Goal: Information Seeking & Learning: Learn about a topic

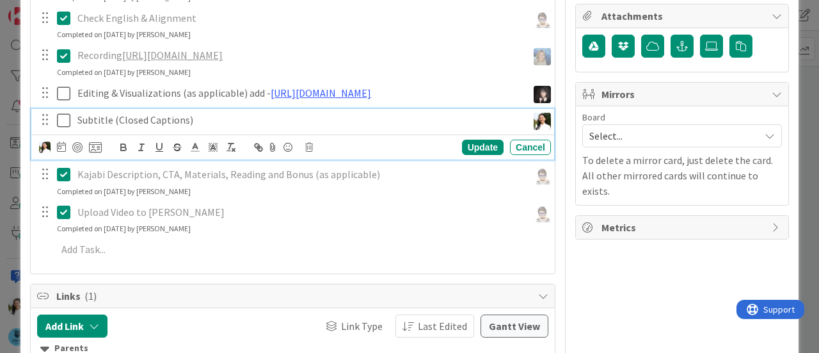
click at [59, 128] on icon at bounding box center [66, 120] width 19 height 15
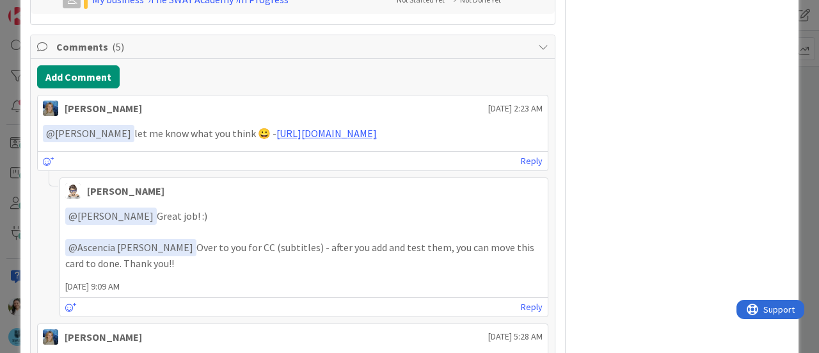
scroll to position [815, 0]
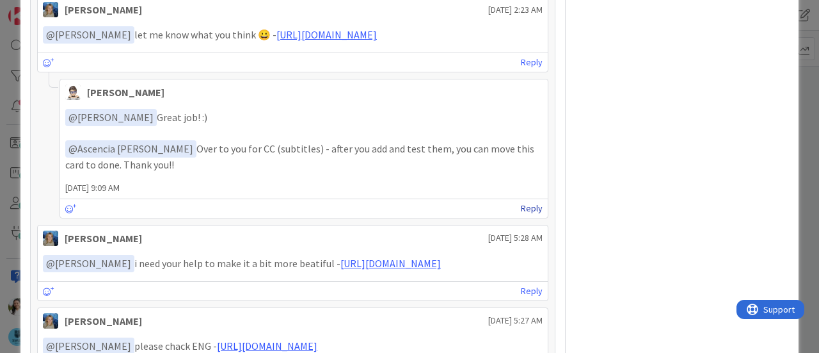
click at [521, 216] on link "Reply" at bounding box center [532, 208] width 22 height 16
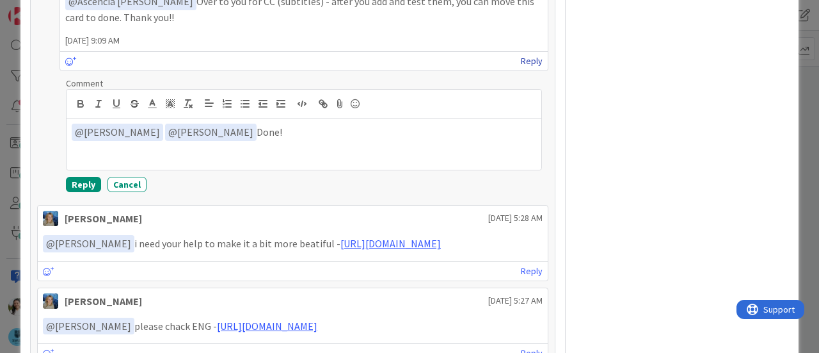
scroll to position [964, 0]
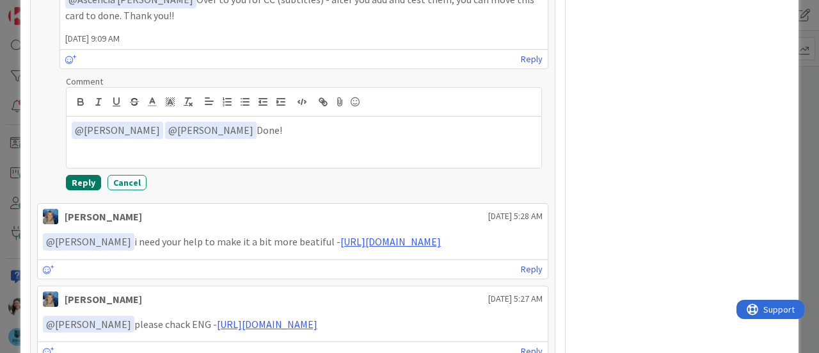
click at [77, 190] on button "Reply" at bounding box center [83, 182] width 35 height 15
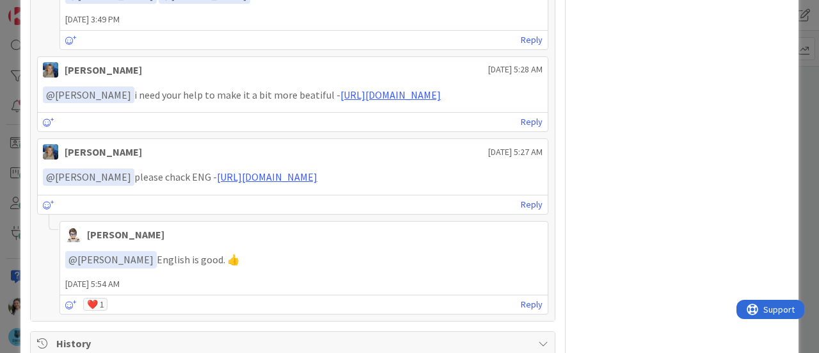
click at [0, 180] on div "ID 1531 SWAY 2.0 - The Modern Consulting Blueprint In Progress ([PERSON_NAME]) …" at bounding box center [409, 176] width 819 height 353
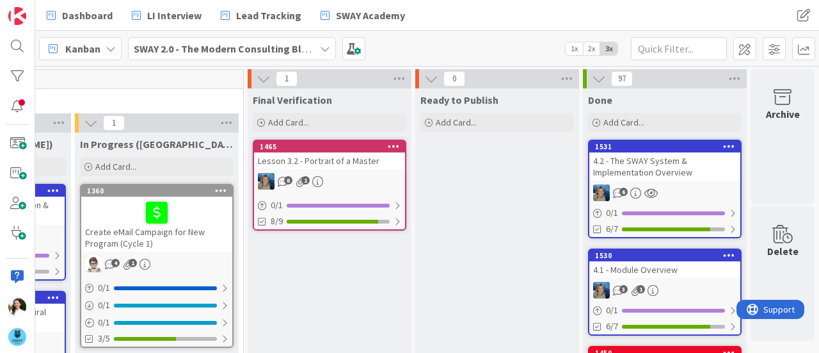
scroll to position [0, 1162]
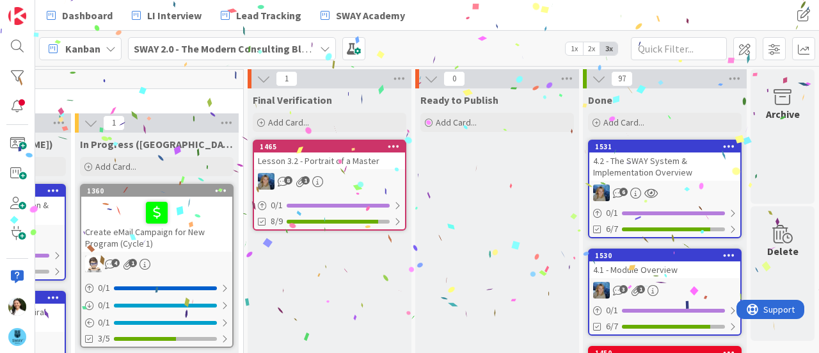
click at [641, 261] on div "4.1 - Module Overview" at bounding box center [665, 269] width 151 height 17
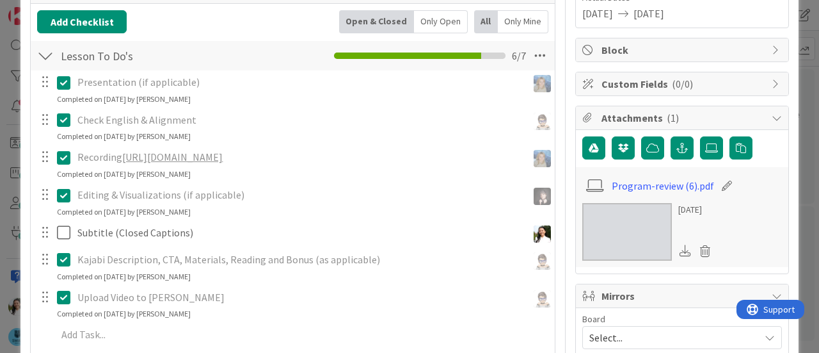
scroll to position [209, 0]
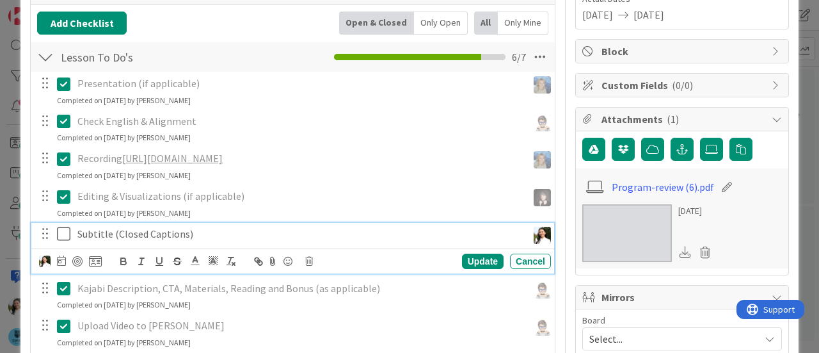
click at [61, 234] on icon at bounding box center [66, 233] width 19 height 15
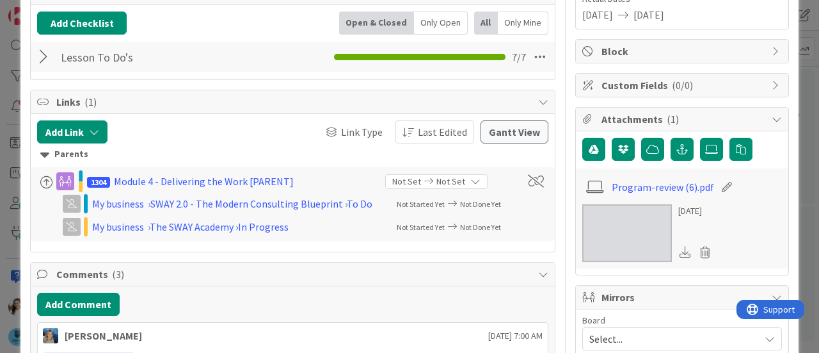
click at [0, 189] on div "ID 1530 SWAY 2.0 - The Modern Consulting Blueprint Done Title 21 / 128 4.1 - Mo…" at bounding box center [409, 176] width 819 height 353
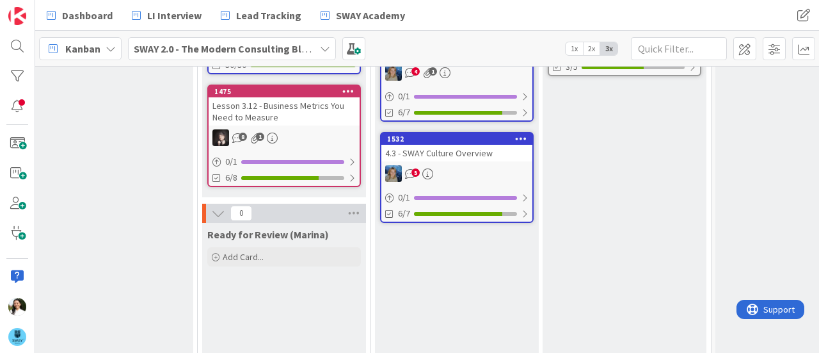
scroll to position [272, 686]
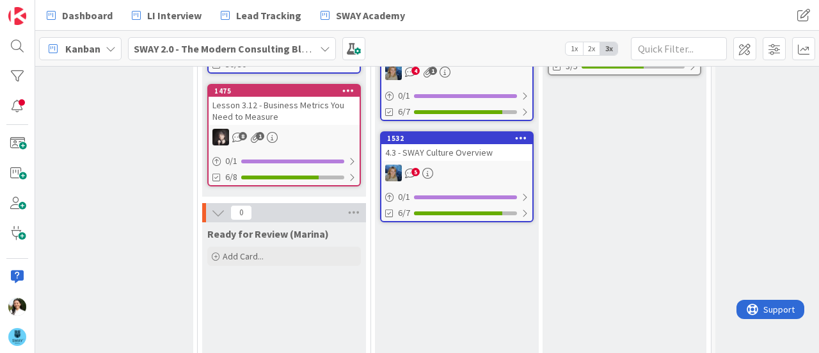
click at [458, 146] on div "4.3 - SWAY Culture Overview" at bounding box center [456, 152] width 151 height 17
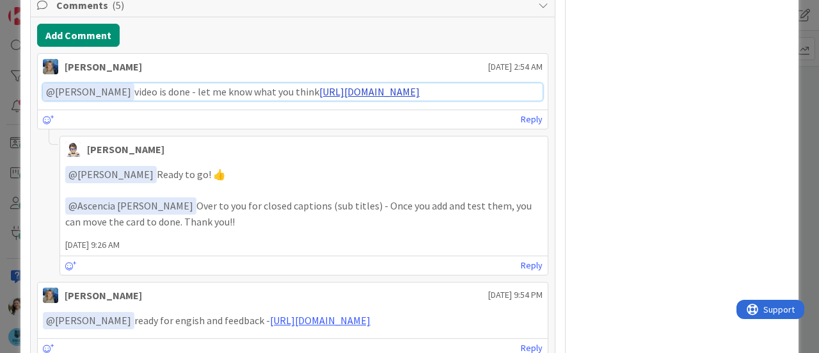
click at [352, 92] on link "[URL][DOMAIN_NAME]" at bounding box center [369, 91] width 100 height 13
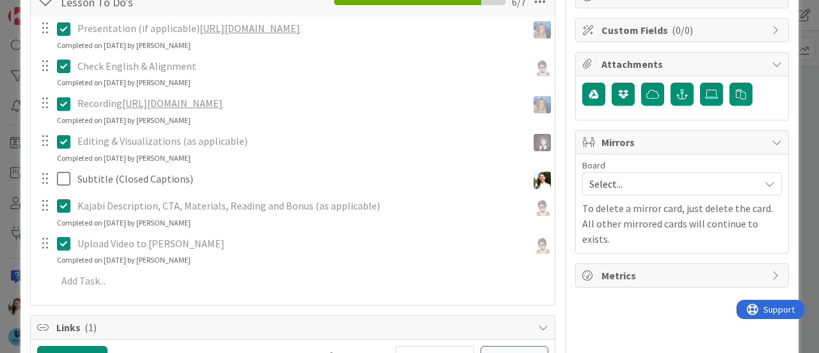
scroll to position [267, 0]
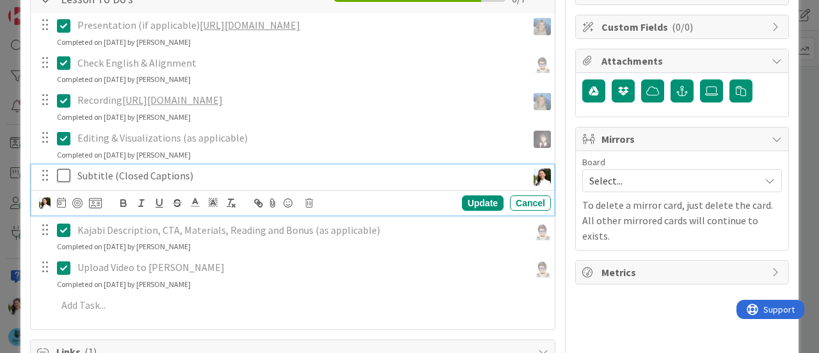
click at [63, 173] on icon at bounding box center [66, 175] width 19 height 15
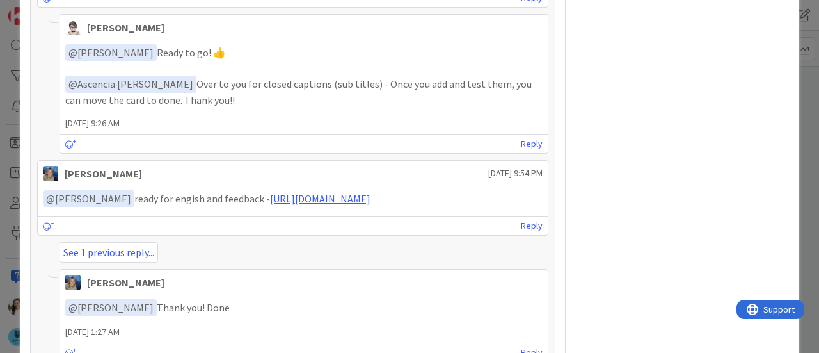
scroll to position [600, 0]
click at [522, 150] on link "Reply" at bounding box center [532, 143] width 22 height 16
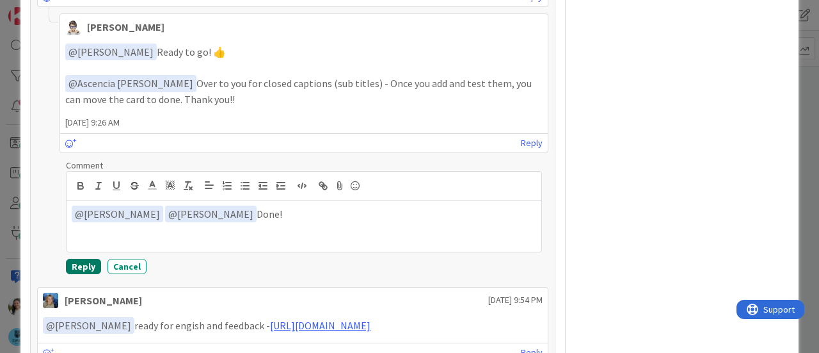
click at [76, 269] on button "Reply" at bounding box center [83, 266] width 35 height 15
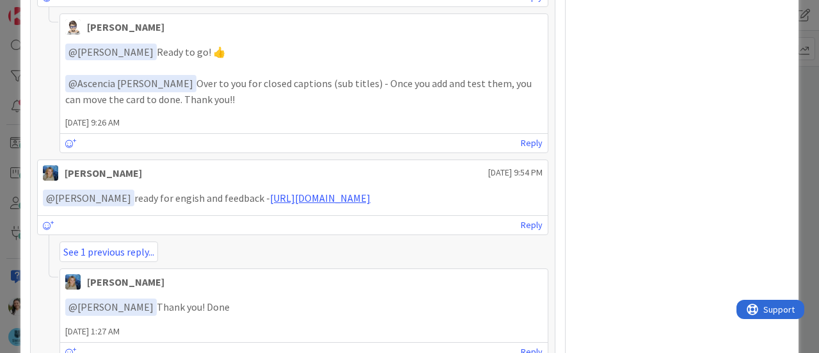
click at [0, 182] on div "ID 1532 SWAY 2.0 - The Modern Consulting Blueprint In Progress ([PERSON_NAME]) …" at bounding box center [409, 176] width 819 height 353
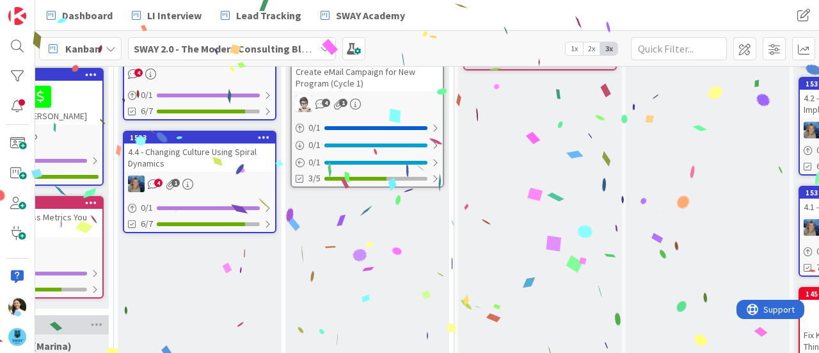
scroll to position [167, 943]
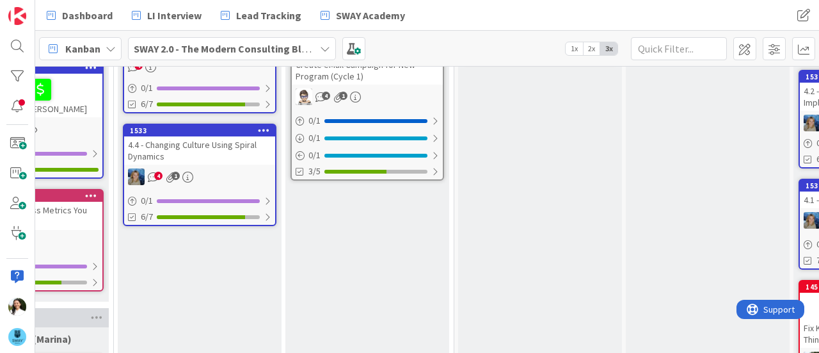
click at [189, 149] on div "4.4 - Changing Culture Using Spiral Dynamics" at bounding box center [199, 150] width 151 height 28
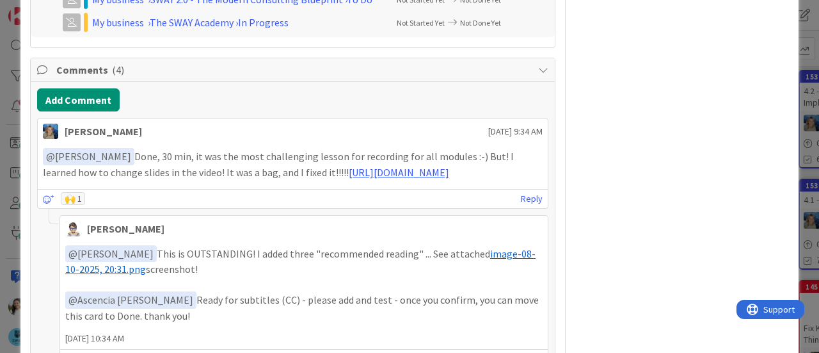
scroll to position [694, 0]
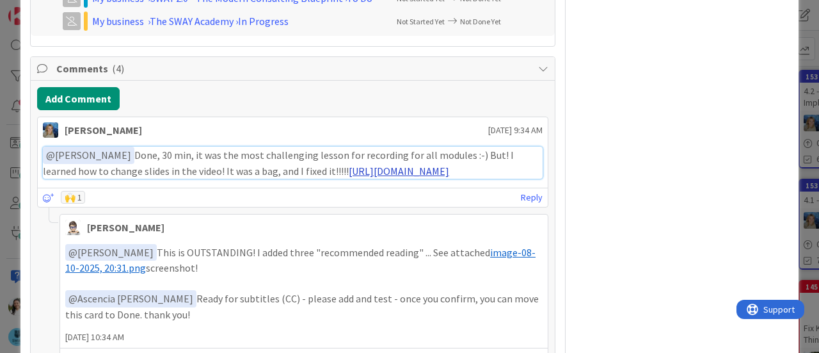
click at [349, 177] on link "[URL][DOMAIN_NAME]" at bounding box center [399, 171] width 100 height 13
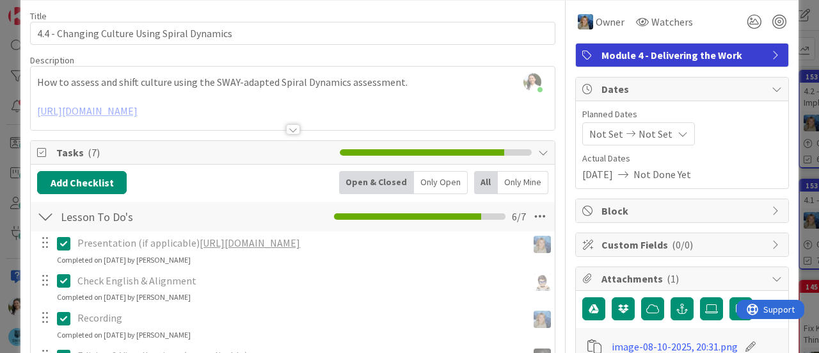
scroll to position [49, 0]
